Goal: Information Seeking & Learning: Check status

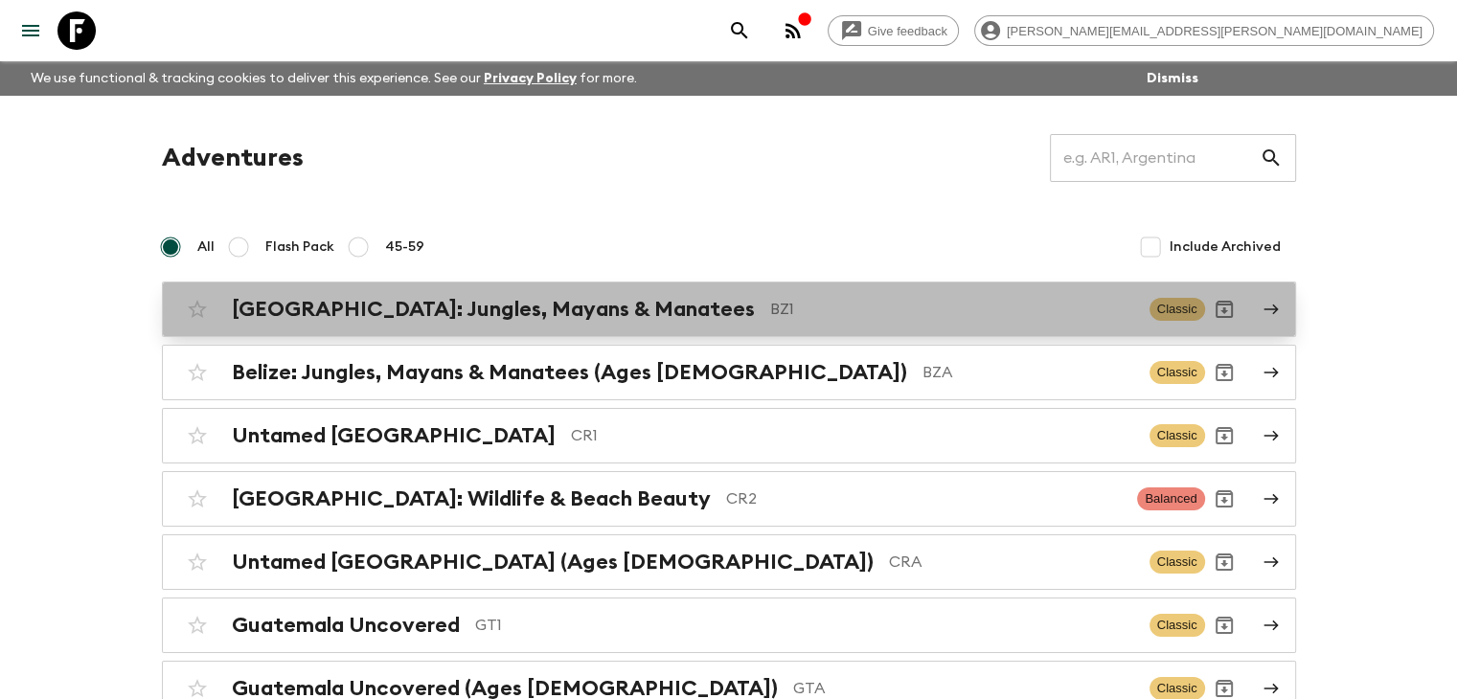
click at [465, 311] on h2 "[GEOGRAPHIC_DATA]: Jungles, Mayans & Manatees" at bounding box center [493, 309] width 523 height 25
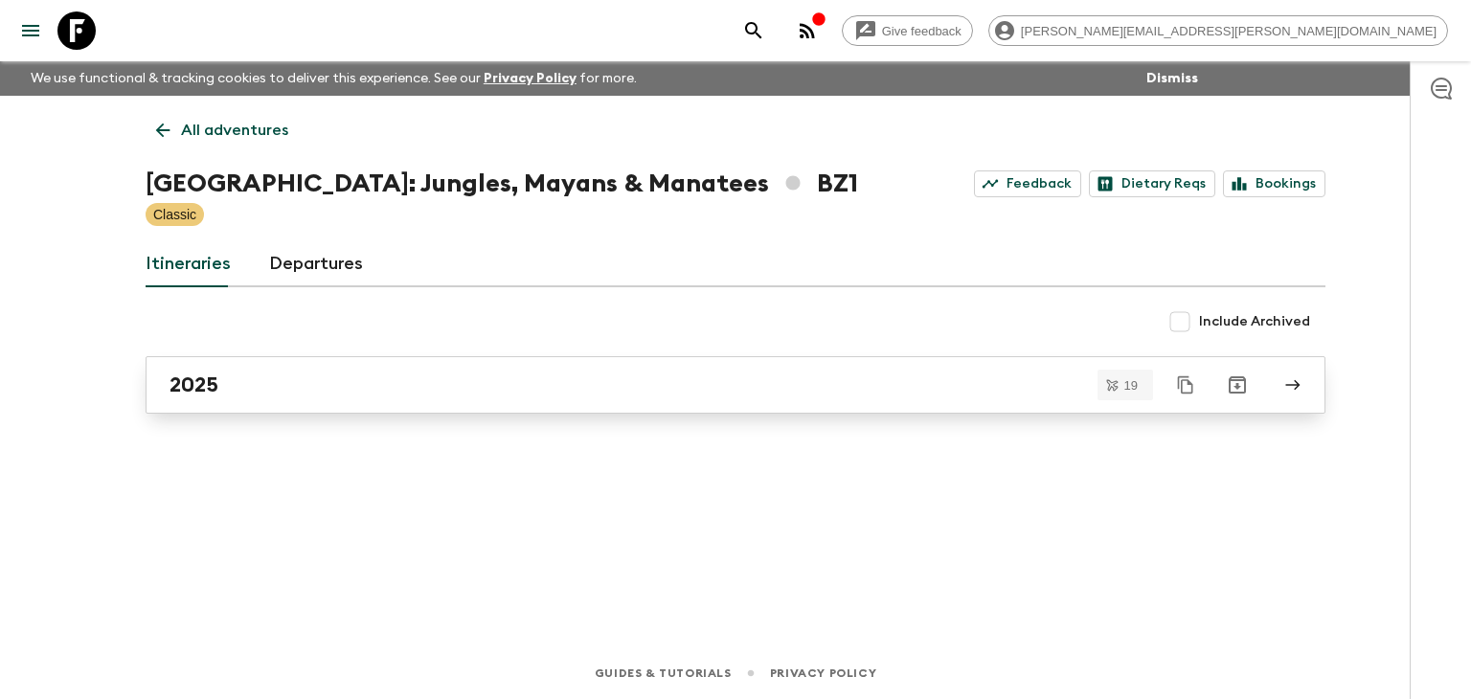
click at [317, 381] on div "2025" at bounding box center [718, 385] width 1096 height 25
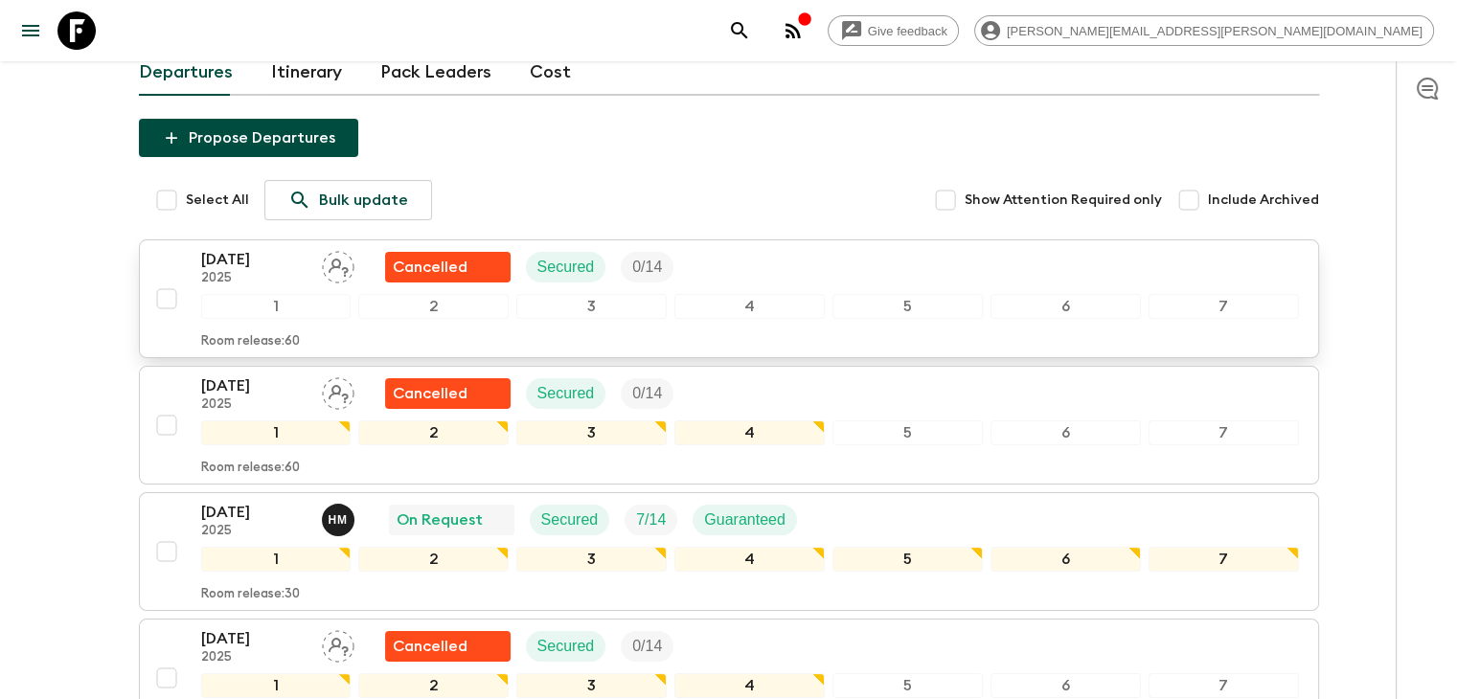
scroll to position [253, 0]
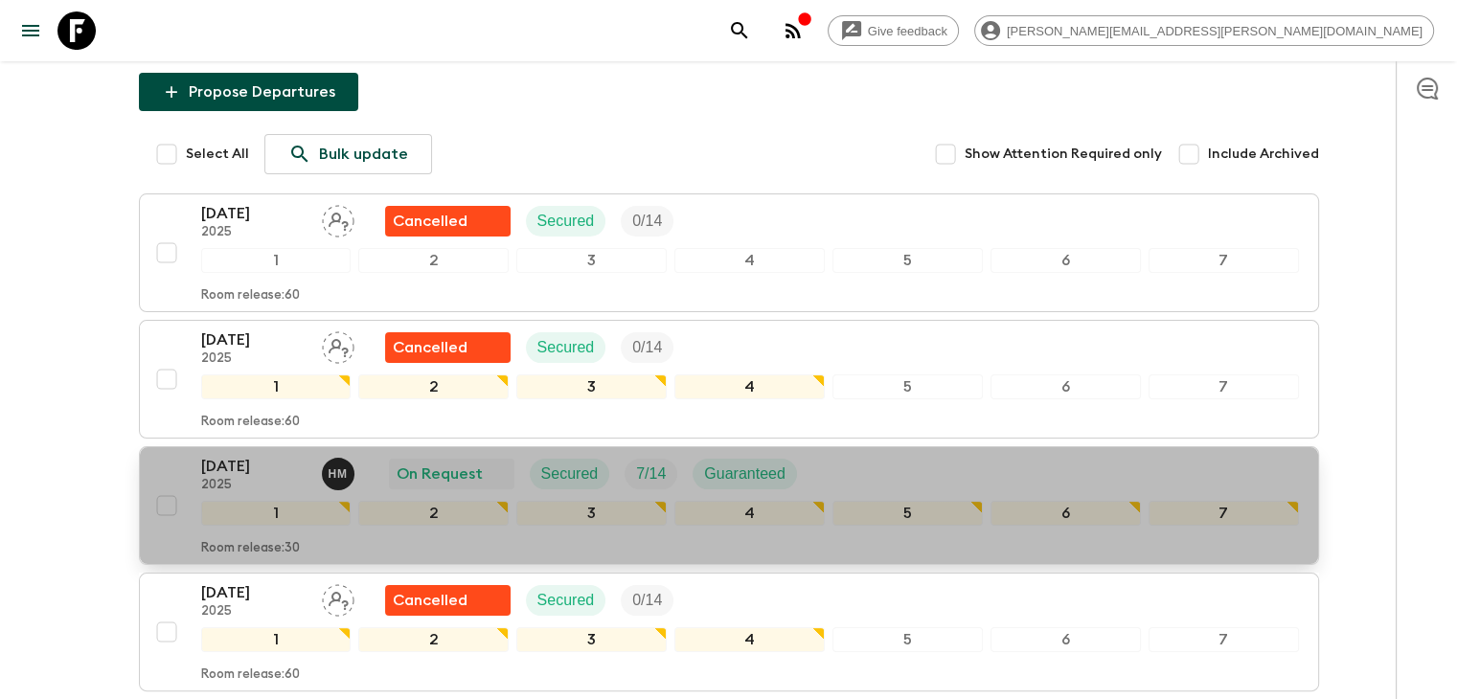
click at [242, 455] on p "[DATE]" at bounding box center [253, 466] width 105 height 23
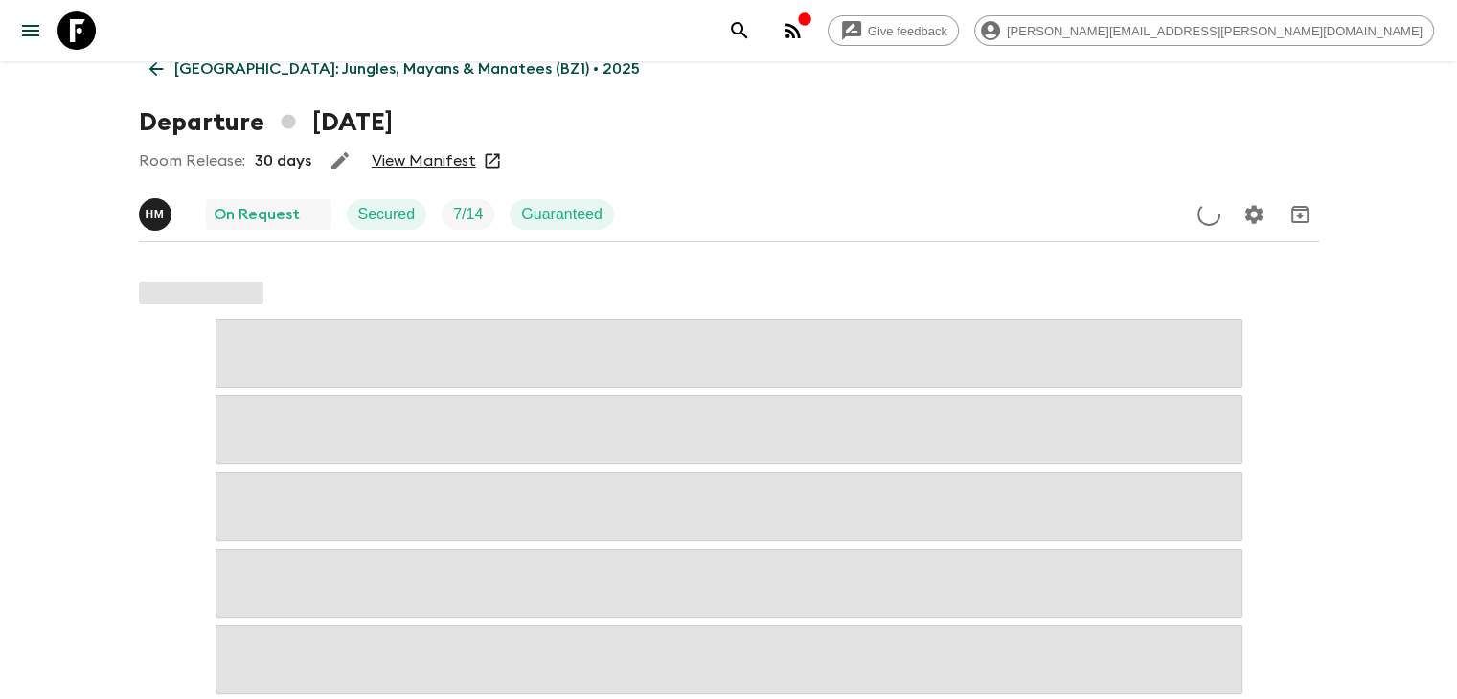
scroll to position [96, 0]
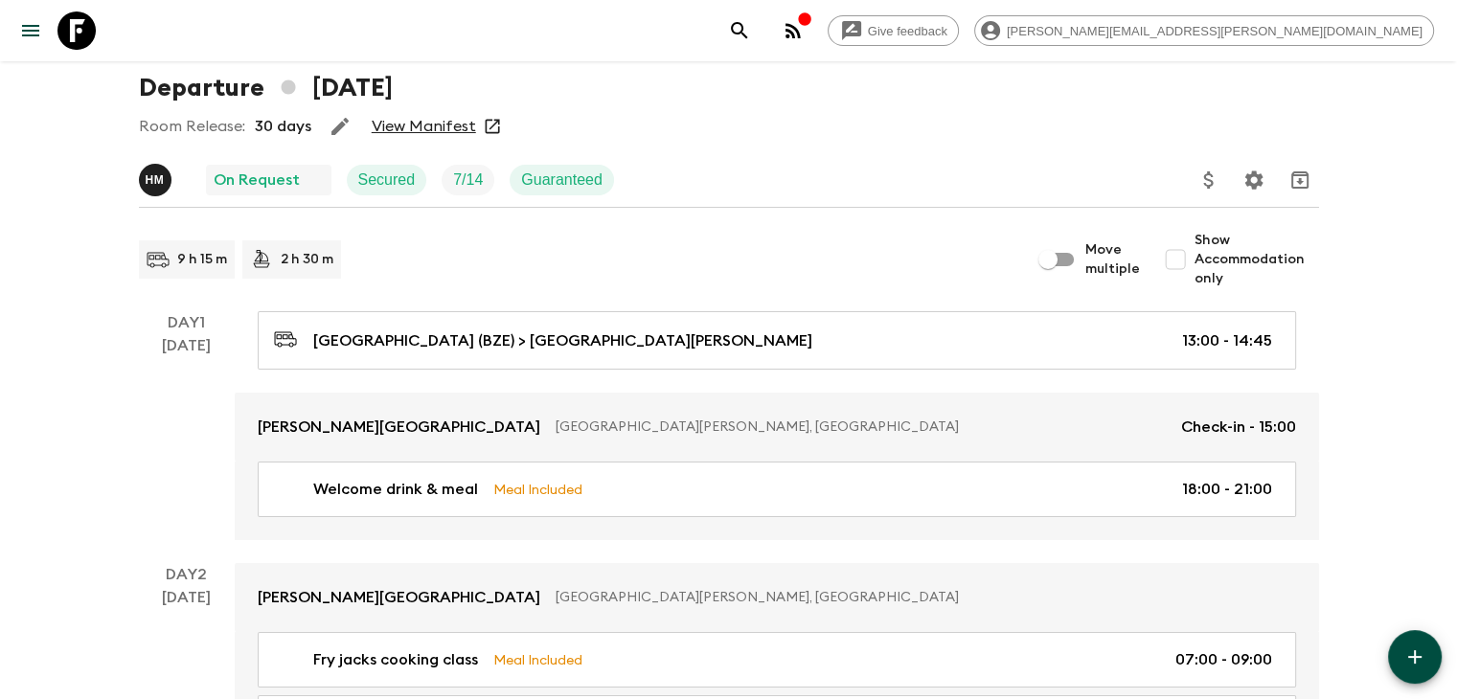
click at [441, 131] on link "View Manifest" at bounding box center [424, 126] width 104 height 19
